Goal: Task Accomplishment & Management: Manage account settings

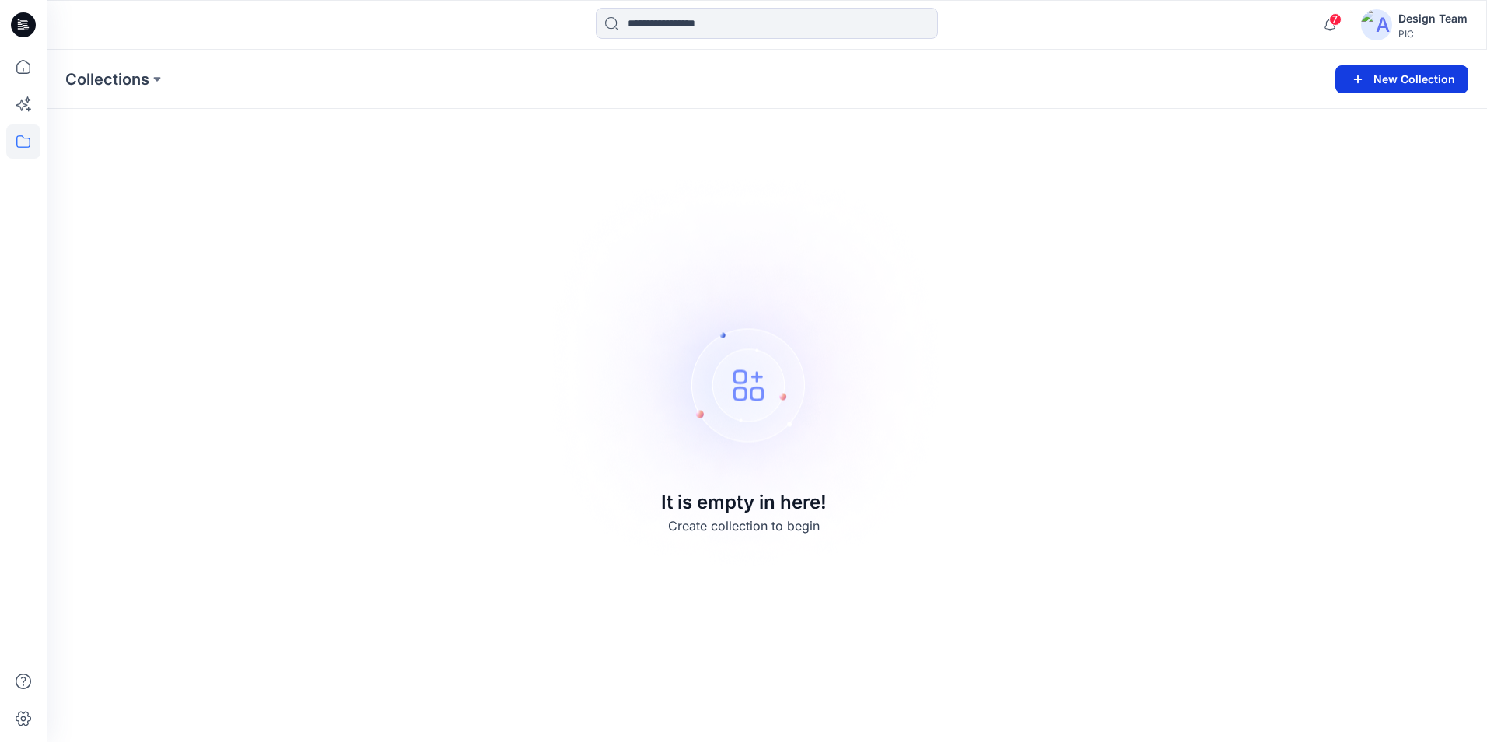
click at [1407, 82] on button "New Collection" at bounding box center [1401, 79] width 133 height 28
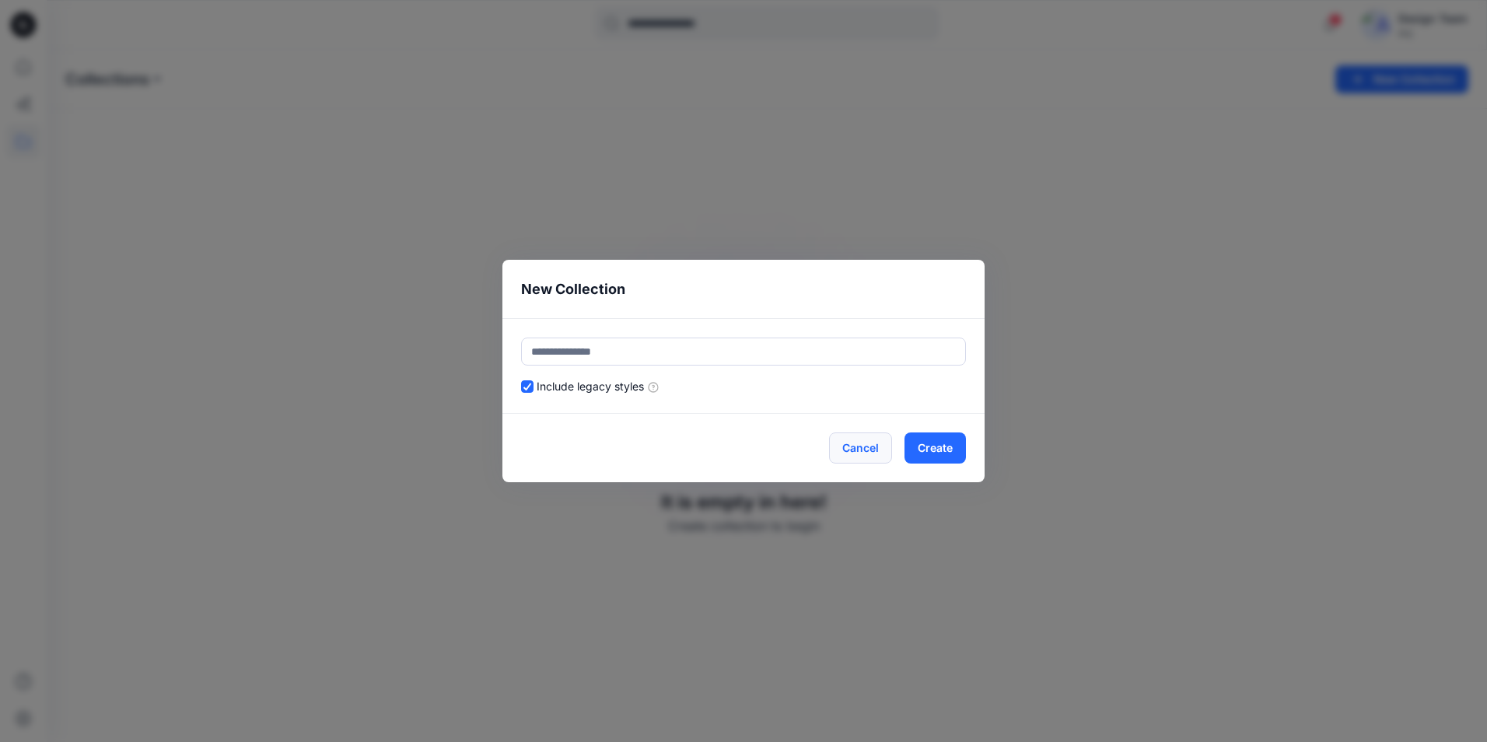
click at [867, 450] on button "Cancel" at bounding box center [860, 447] width 63 height 31
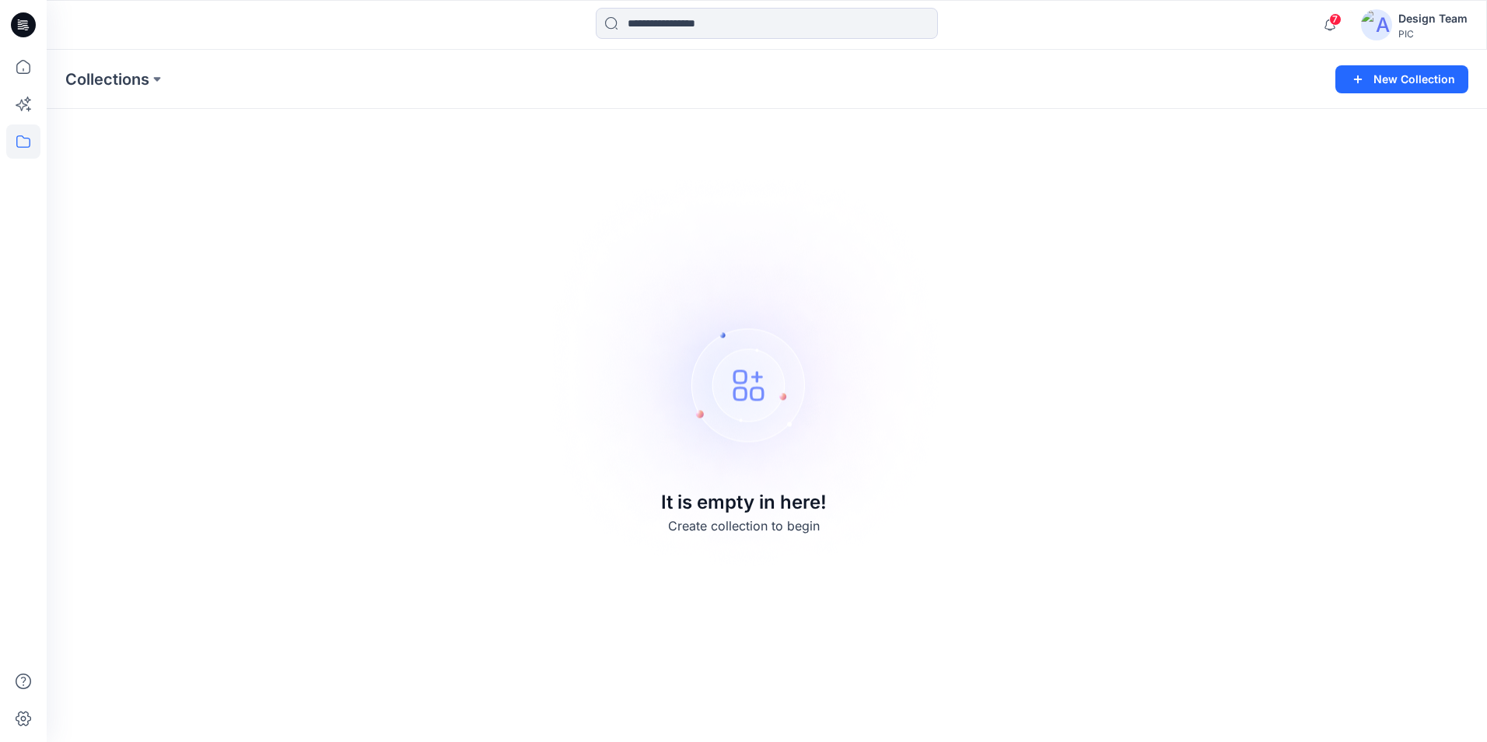
click at [1412, 17] on div "Design Team" at bounding box center [1432, 18] width 69 height 19
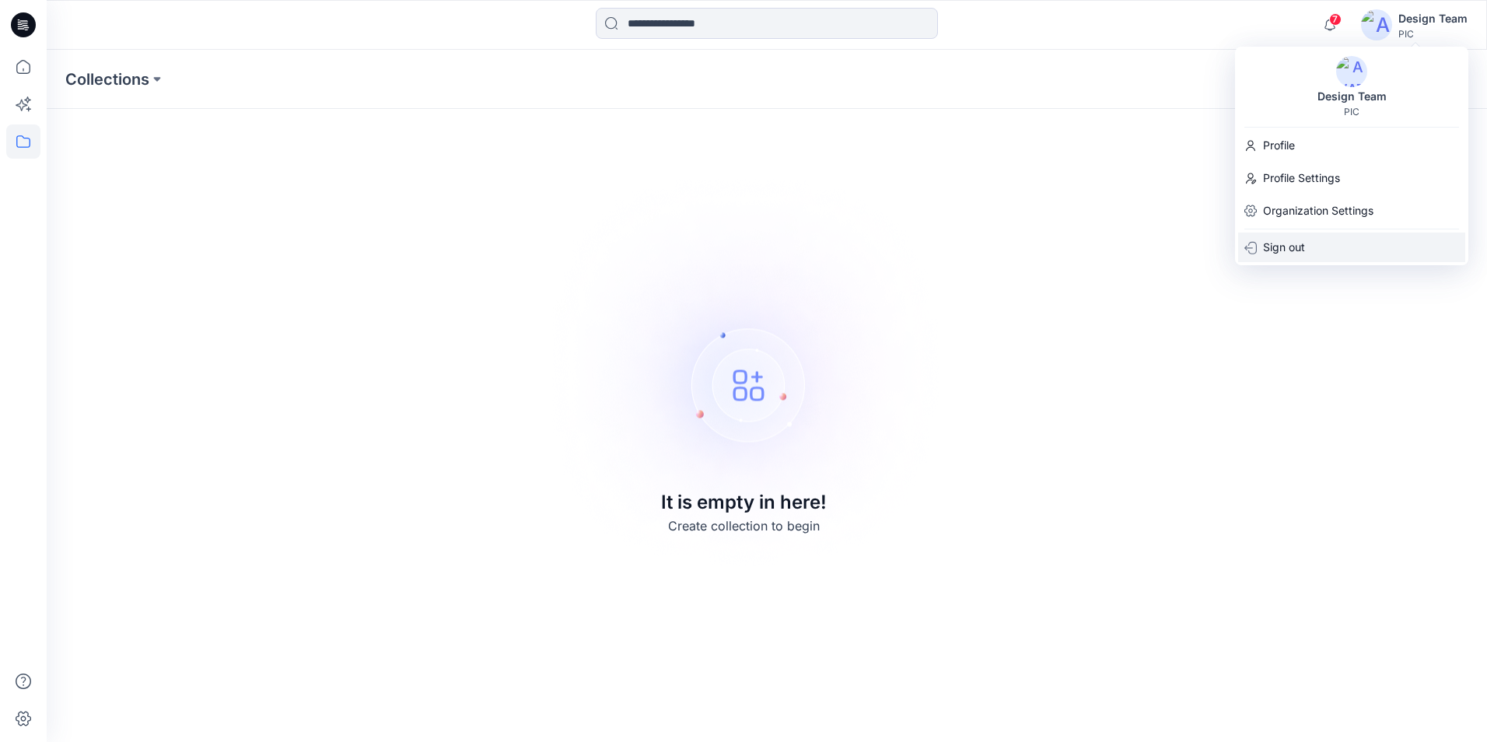
click at [1292, 243] on p "Sign out" at bounding box center [1284, 248] width 42 height 30
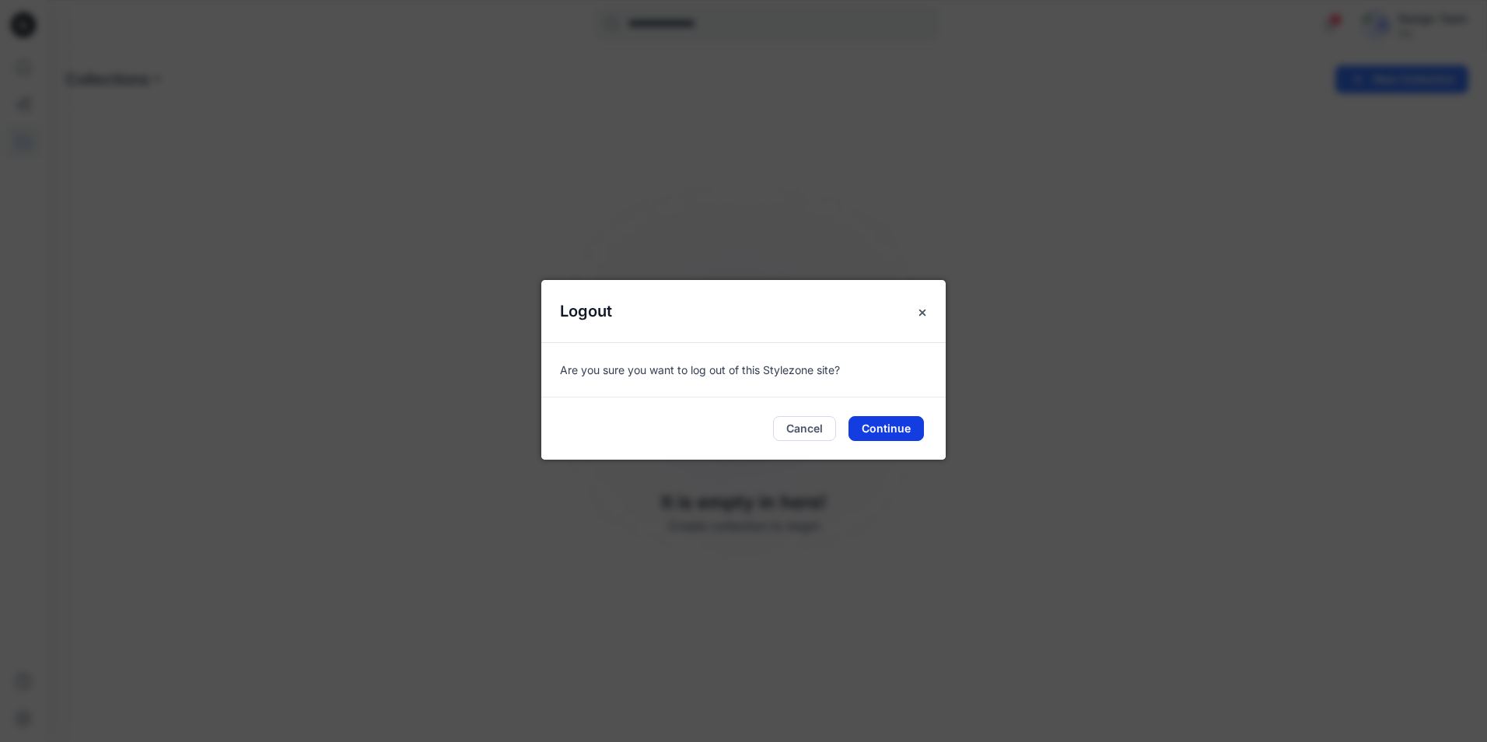
click at [879, 433] on button "Continue" at bounding box center [885, 428] width 75 height 25
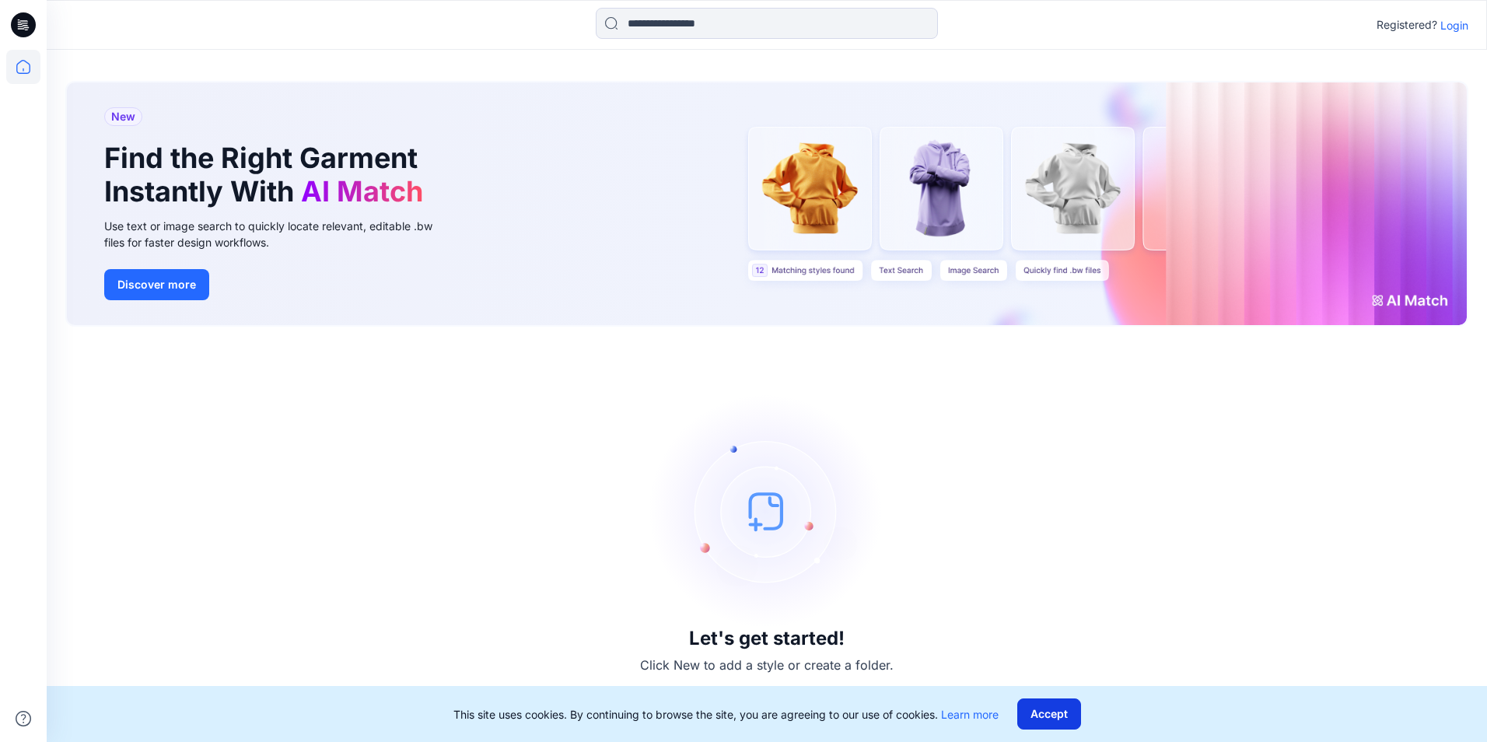
click at [1056, 709] on button "Accept" at bounding box center [1049, 713] width 64 height 31
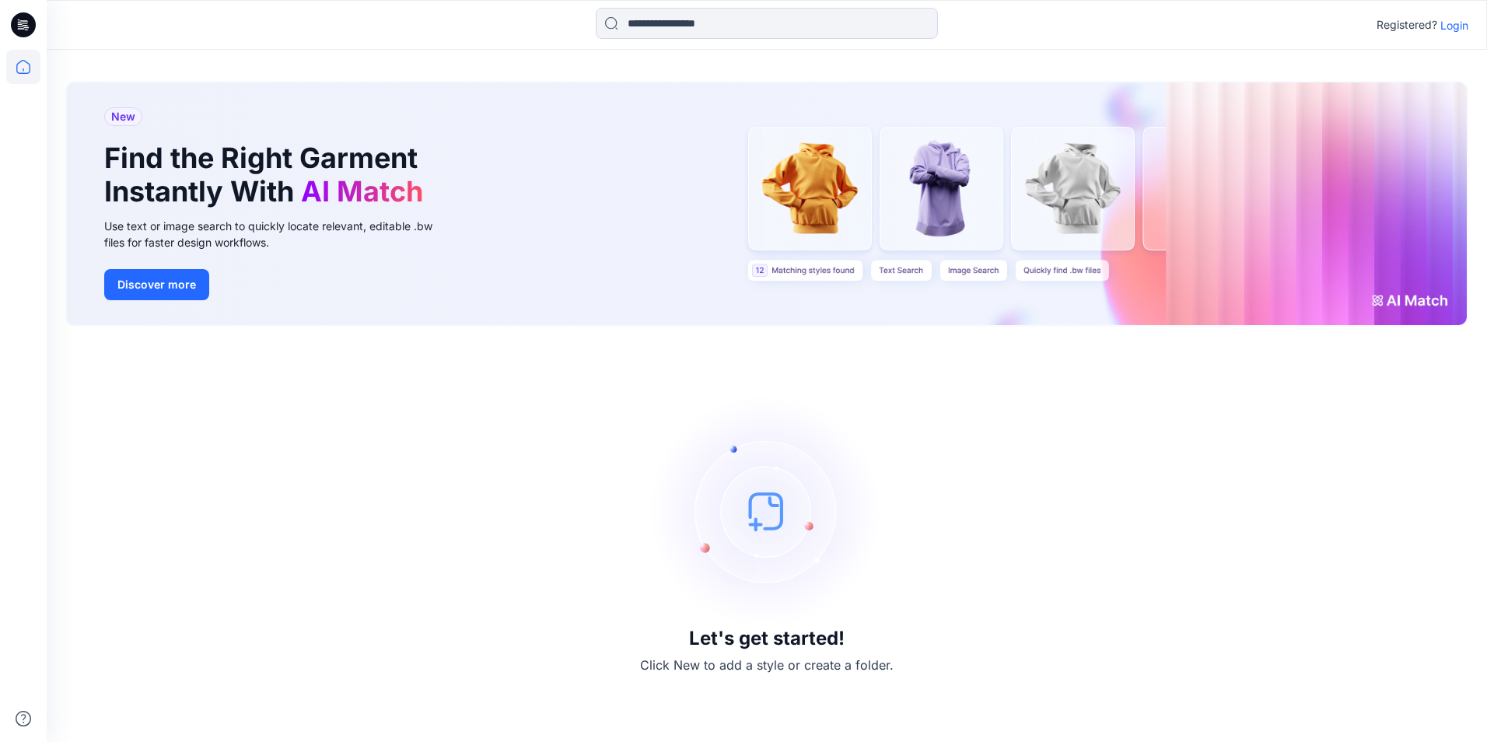
click at [1453, 22] on p "Login" at bounding box center [1454, 25] width 28 height 16
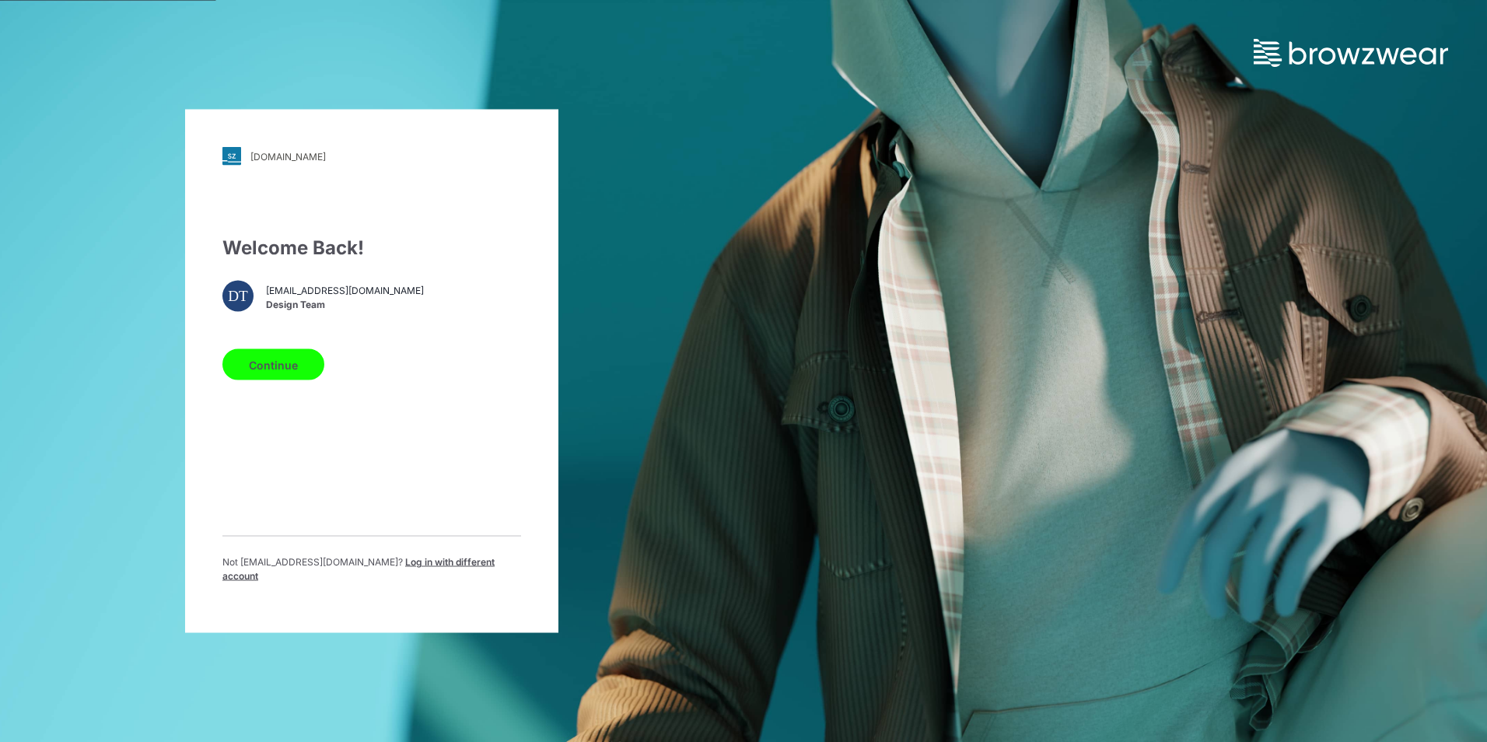
click at [267, 373] on button "Continue" at bounding box center [273, 364] width 102 height 31
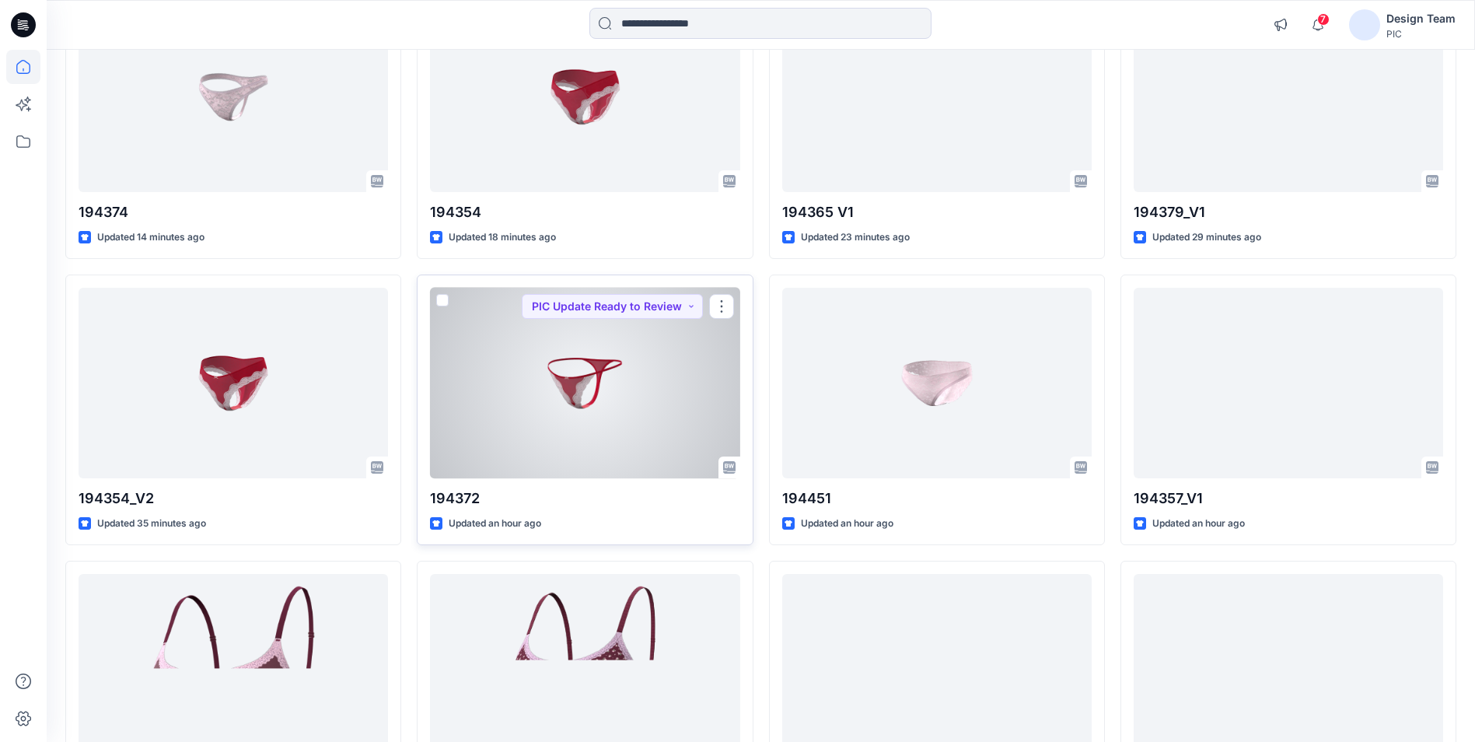
scroll to position [544, 0]
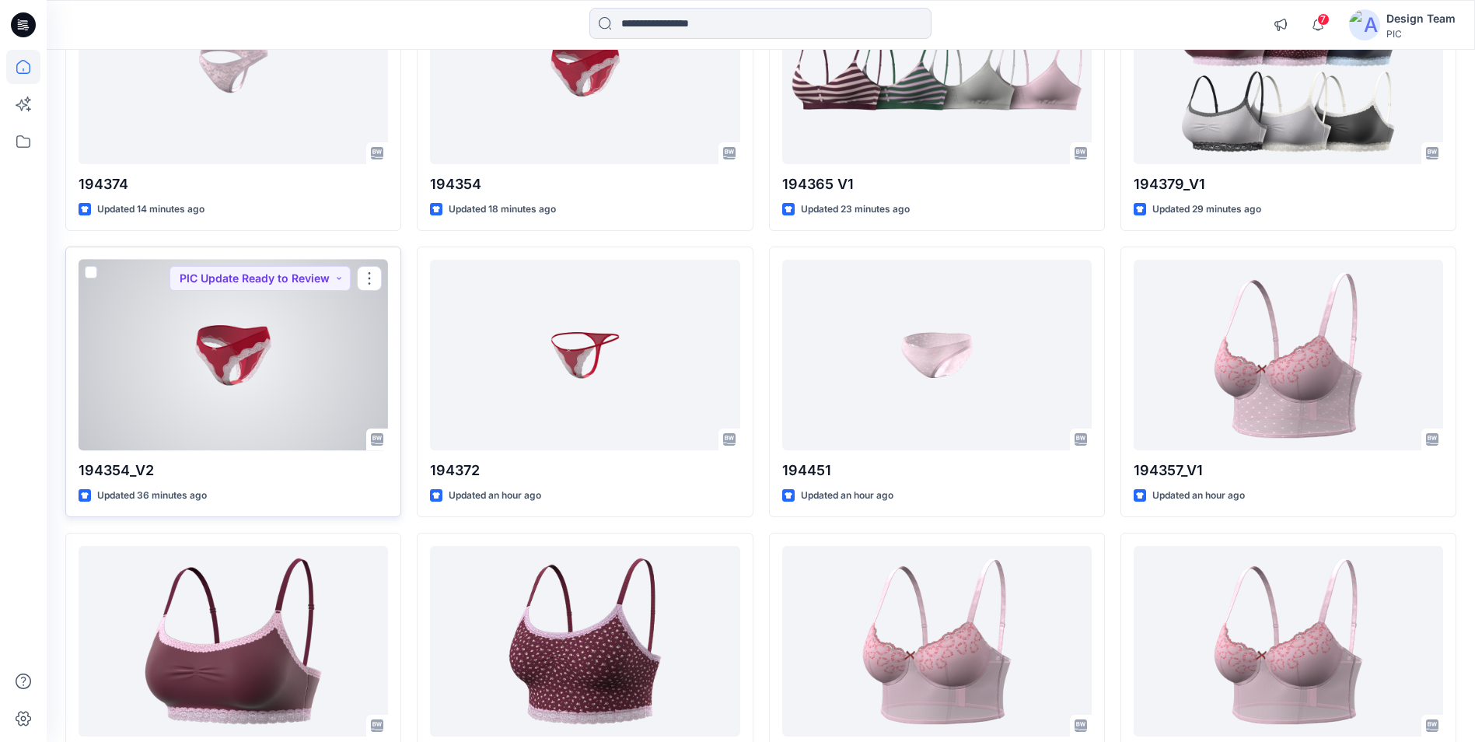
click at [310, 352] on div at bounding box center [233, 355] width 309 height 191
